Goal: Task Accomplishment & Management: Manage account settings

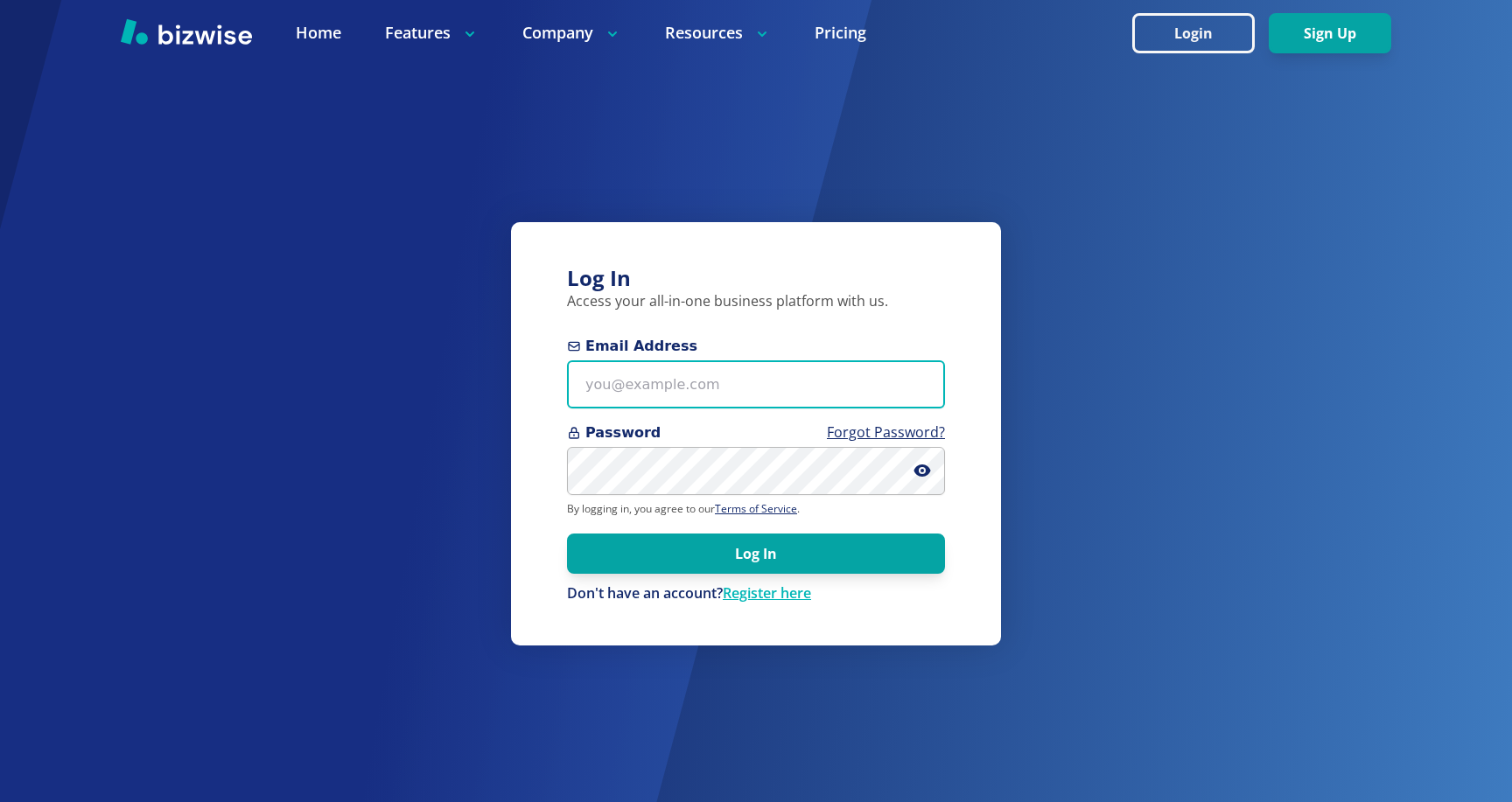
click at [751, 404] on input "Email Address" at bounding box center [756, 384] width 378 height 48
type input "neil@bizwise.com"
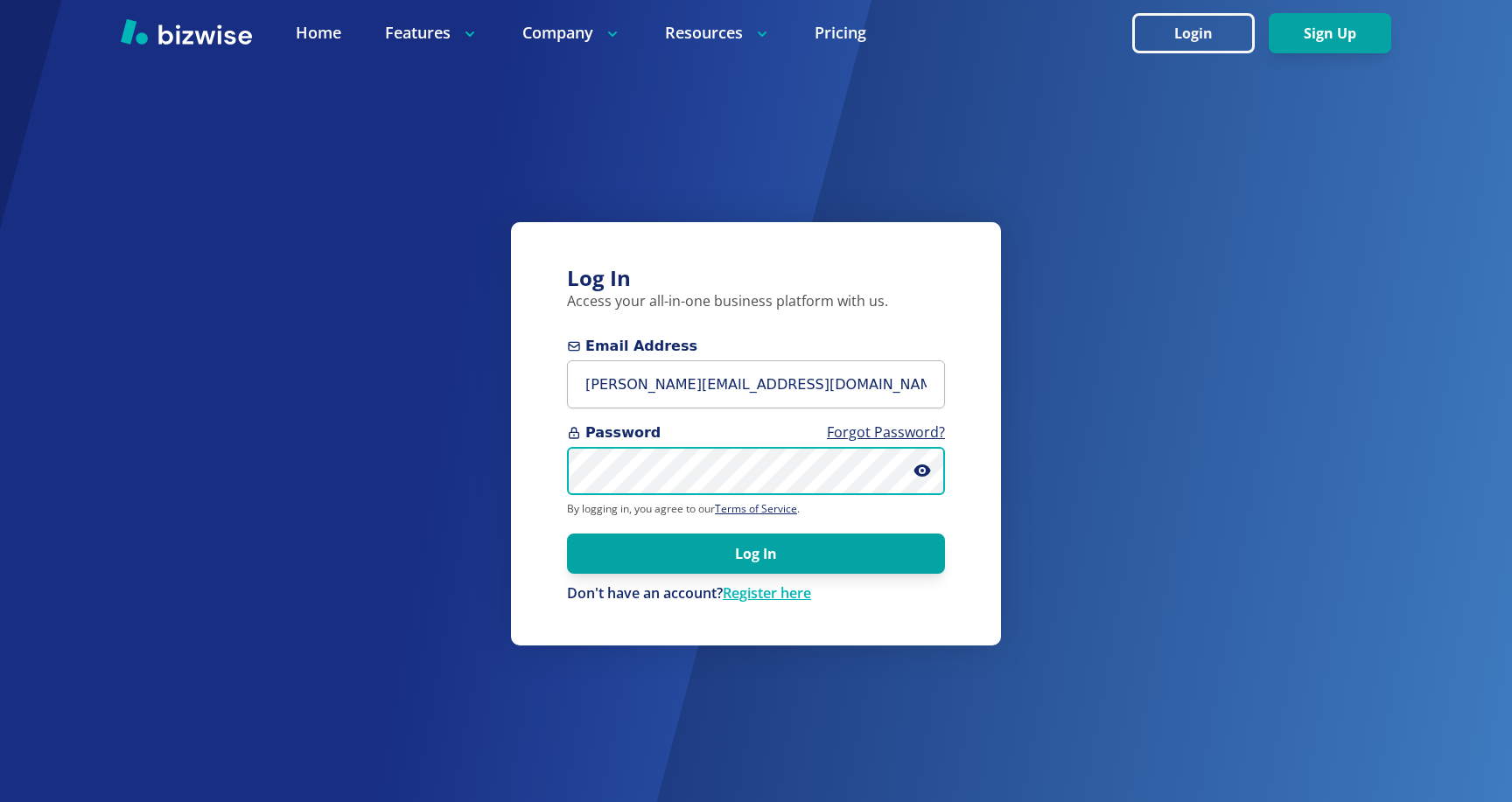
click at [567, 534] on button "Log In" at bounding box center [756, 554] width 378 height 40
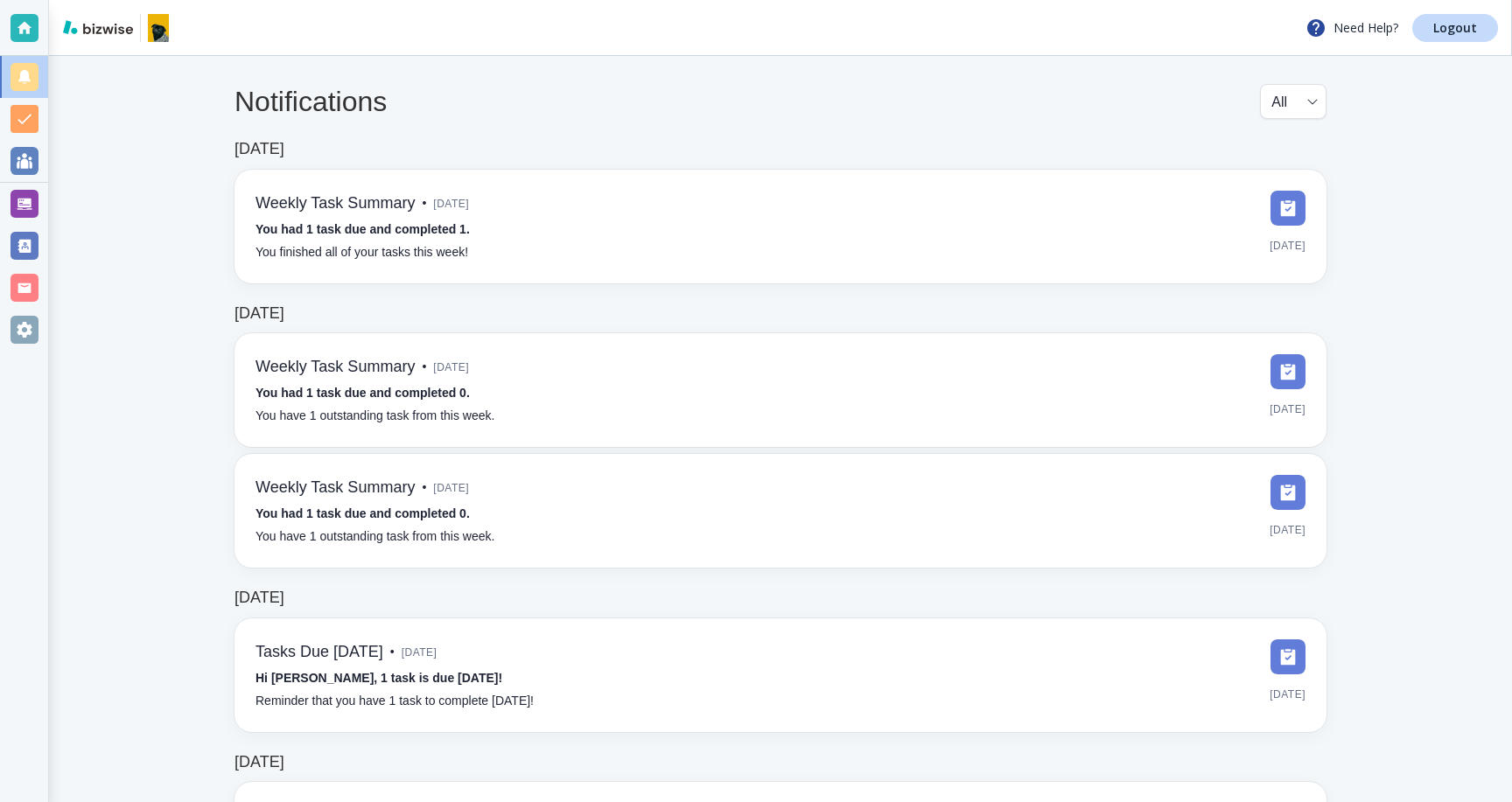
click at [28, 200] on div at bounding box center [25, 204] width 28 height 28
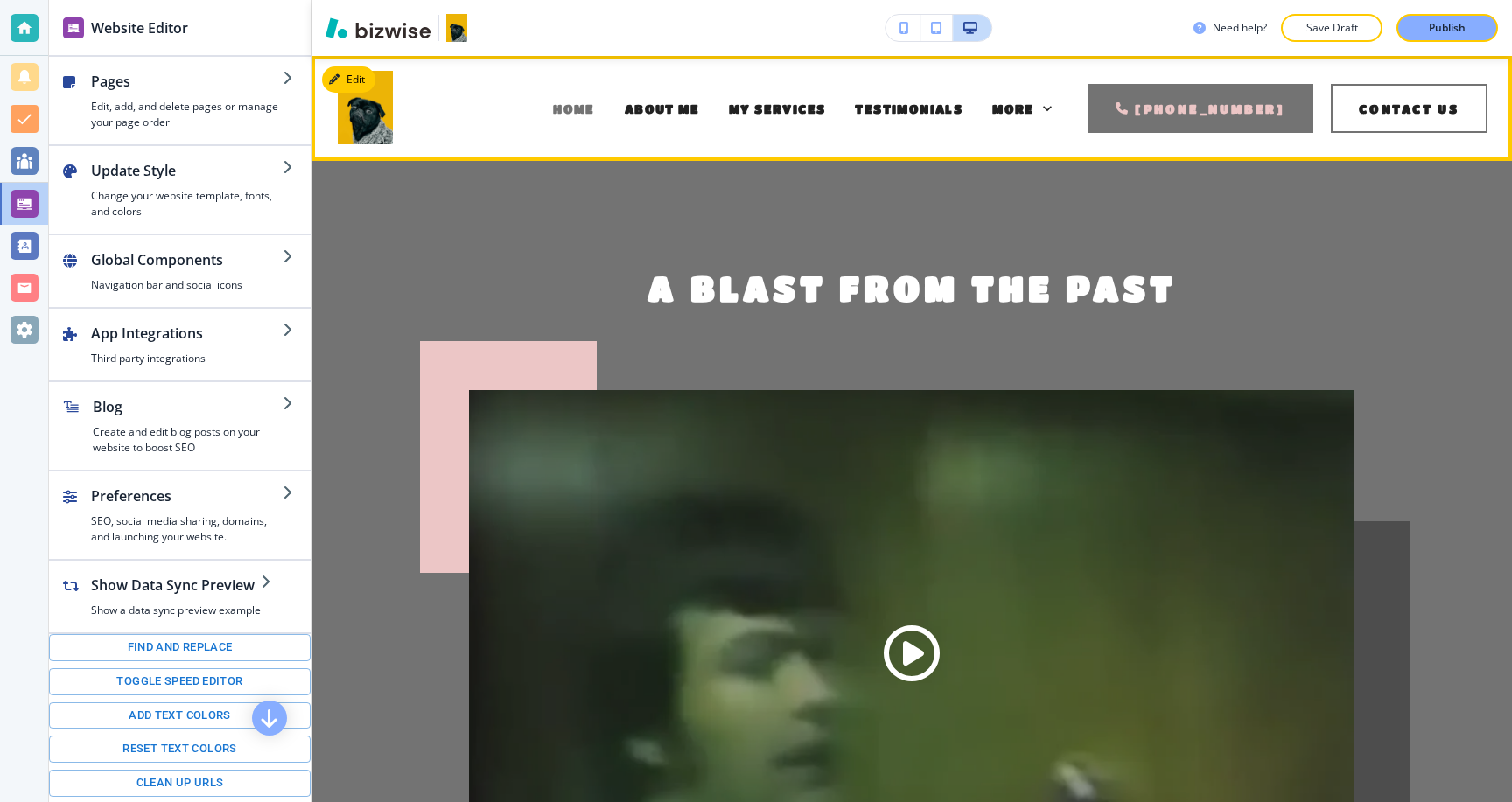
click at [610, 115] on div "ABOUT ME" at bounding box center [662, 108] width 104 height 70
click at [625, 103] on span "ABOUT ME" at bounding box center [661, 108] width 74 height 14
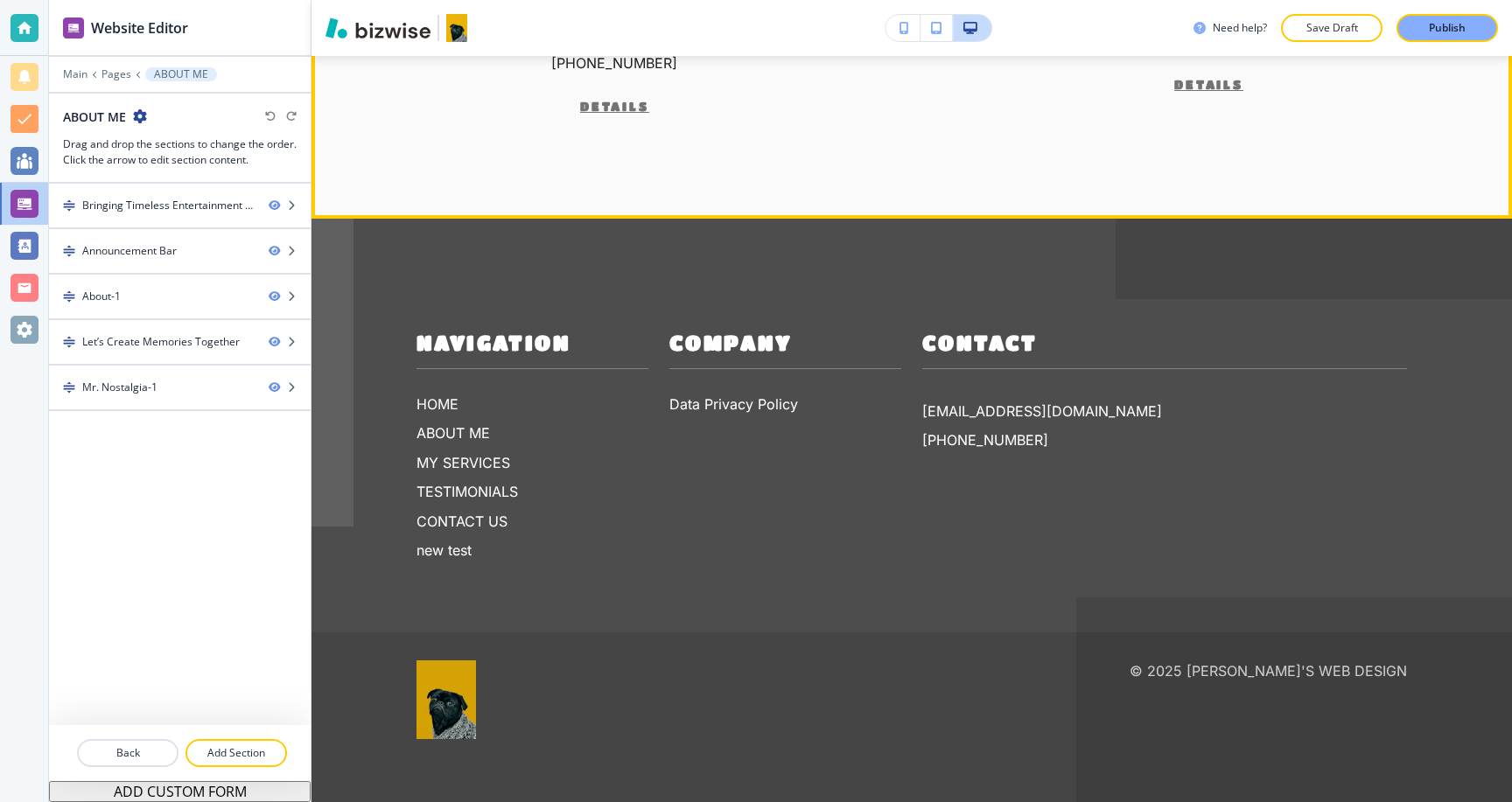
scroll to position [3184, 0]
